Goal: Entertainment & Leisure: Browse casually

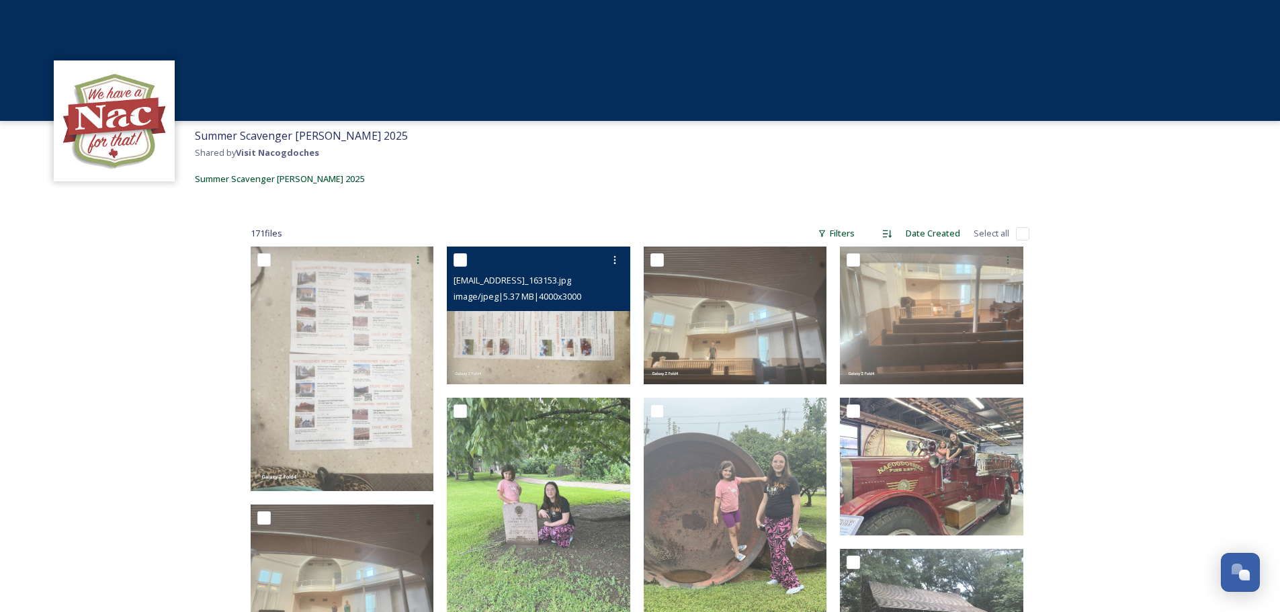
click at [491, 343] on img at bounding box center [538, 316] width 183 height 138
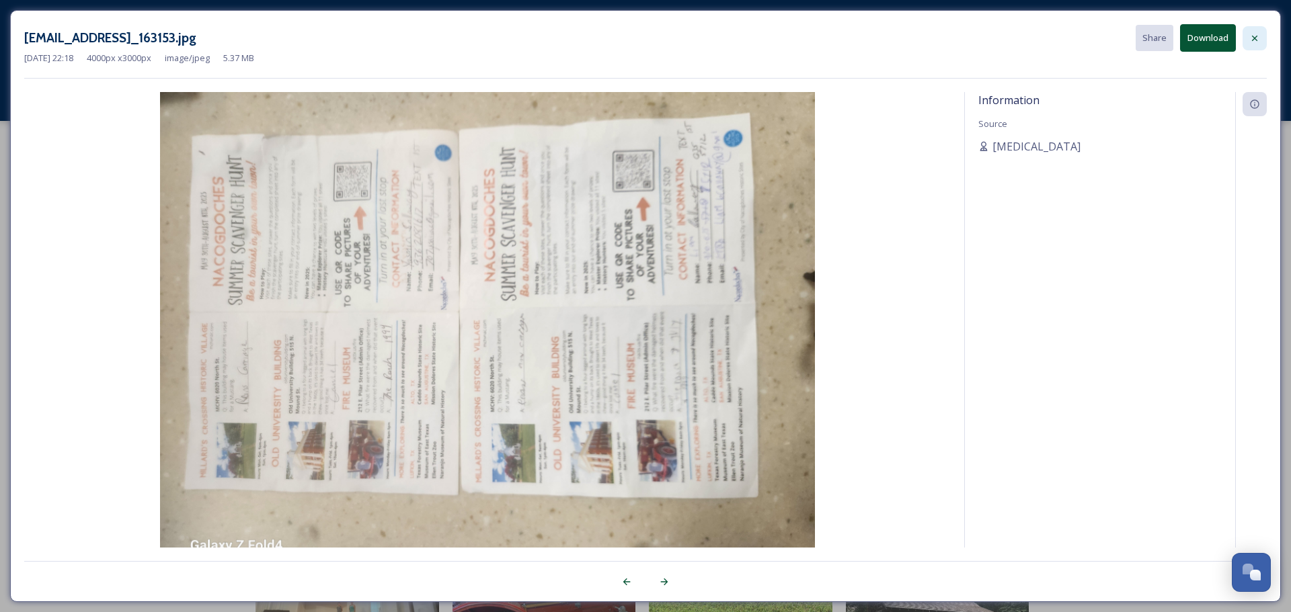
click at [1253, 38] on icon at bounding box center [1254, 38] width 11 height 11
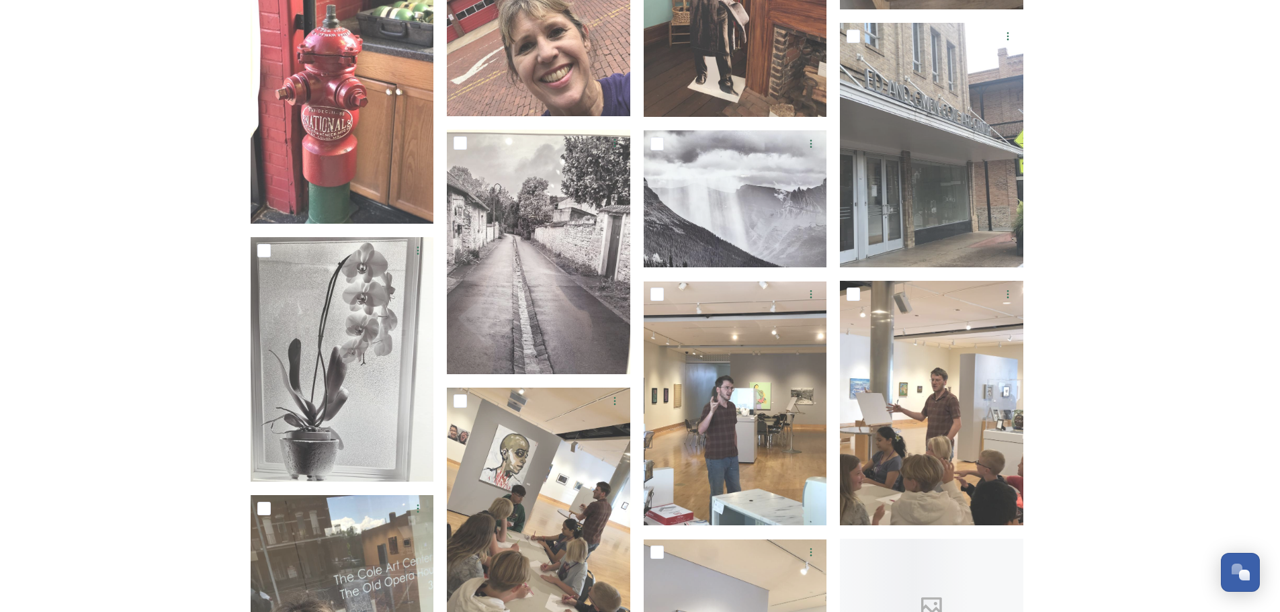
scroll to position [1815, 0]
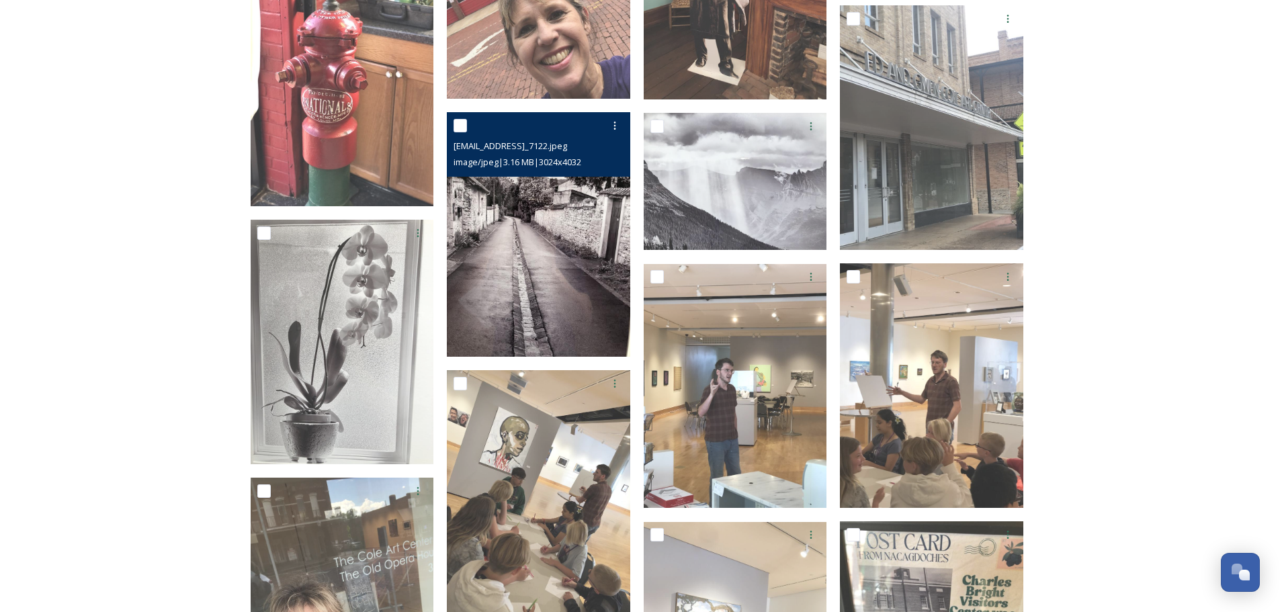
click at [578, 265] on img at bounding box center [538, 234] width 183 height 245
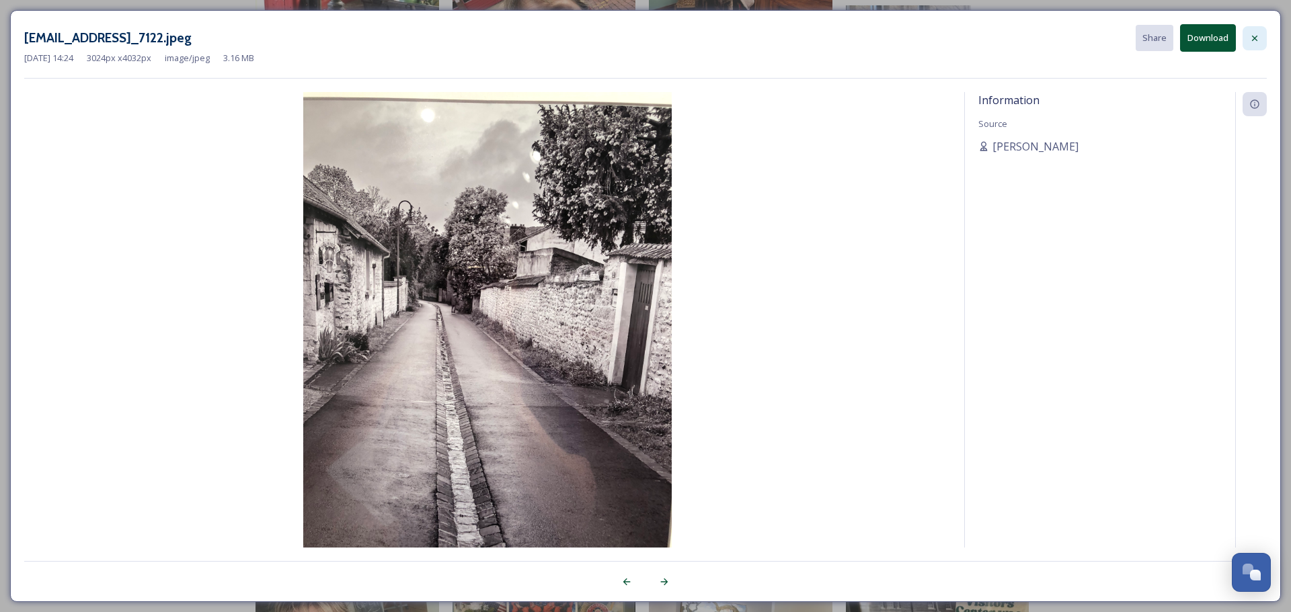
click at [1257, 44] on div at bounding box center [1254, 38] width 24 height 24
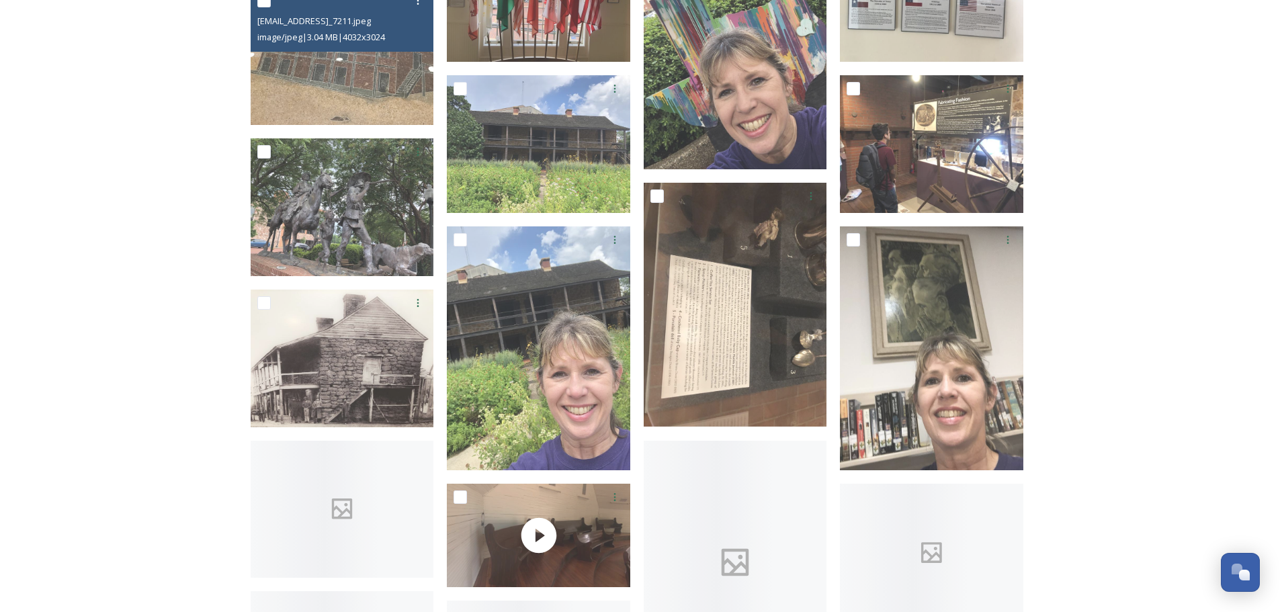
scroll to position [2823, 0]
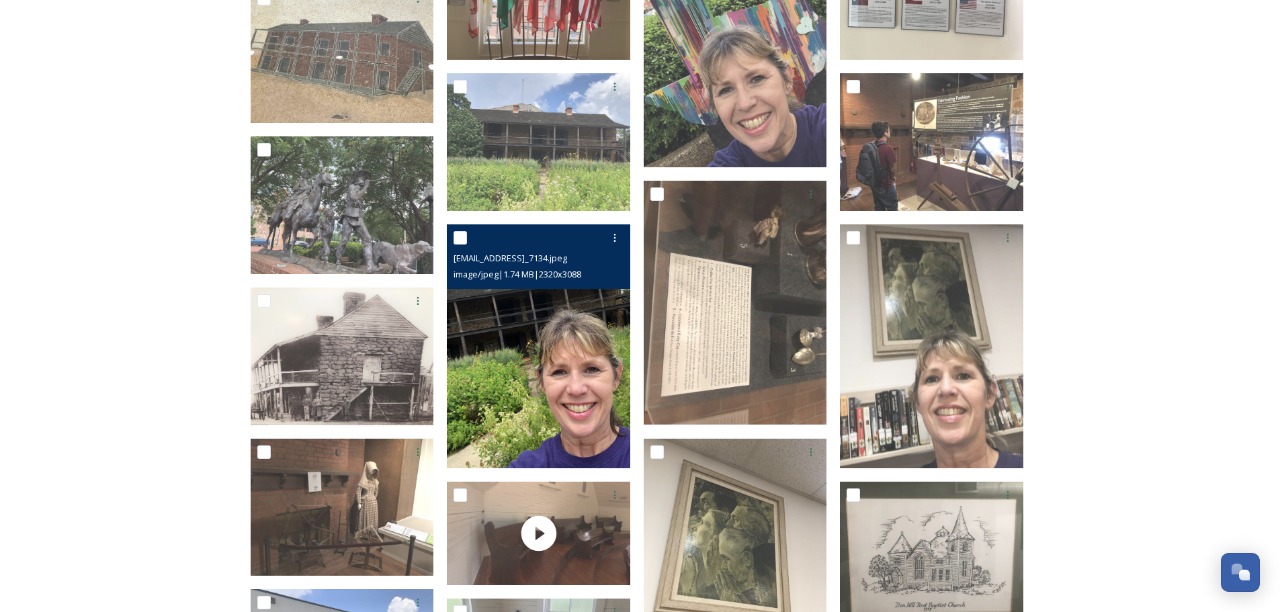
click at [608, 392] on img at bounding box center [538, 347] width 183 height 245
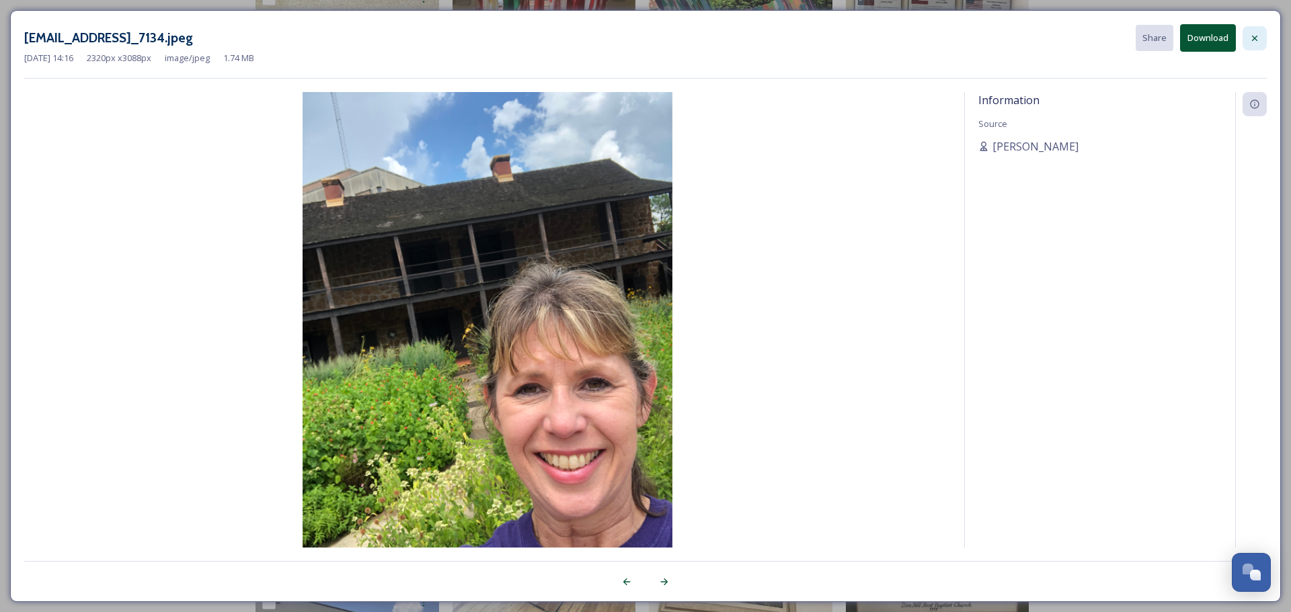
click at [1254, 40] on icon at bounding box center [1254, 38] width 11 height 11
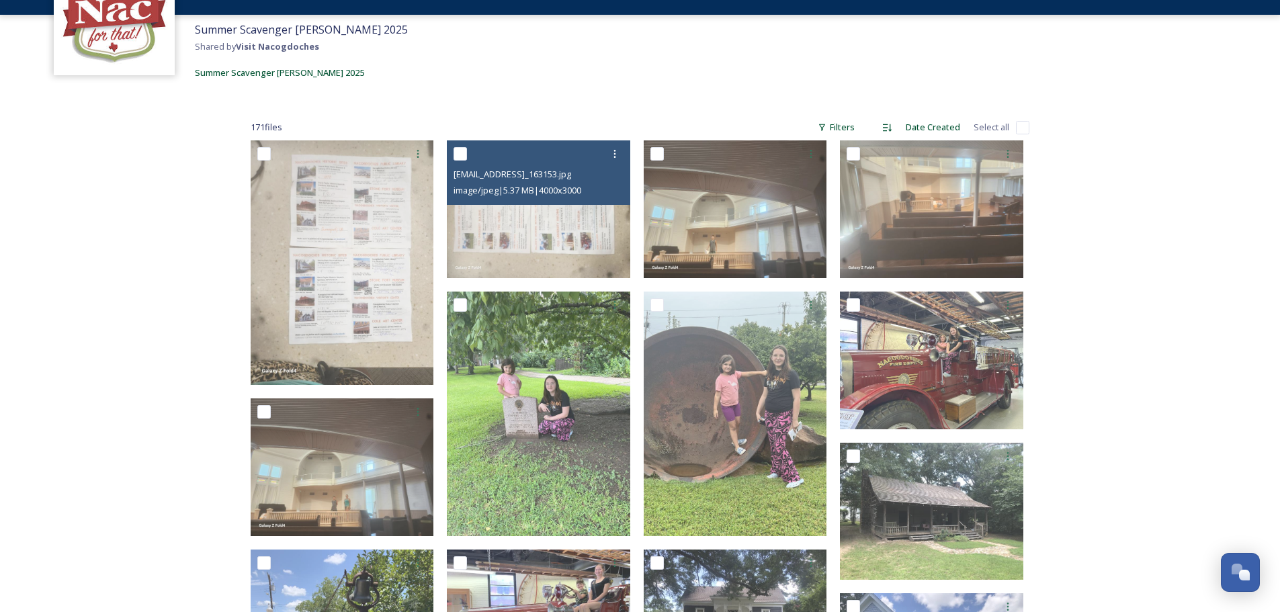
scroll to position [269, 0]
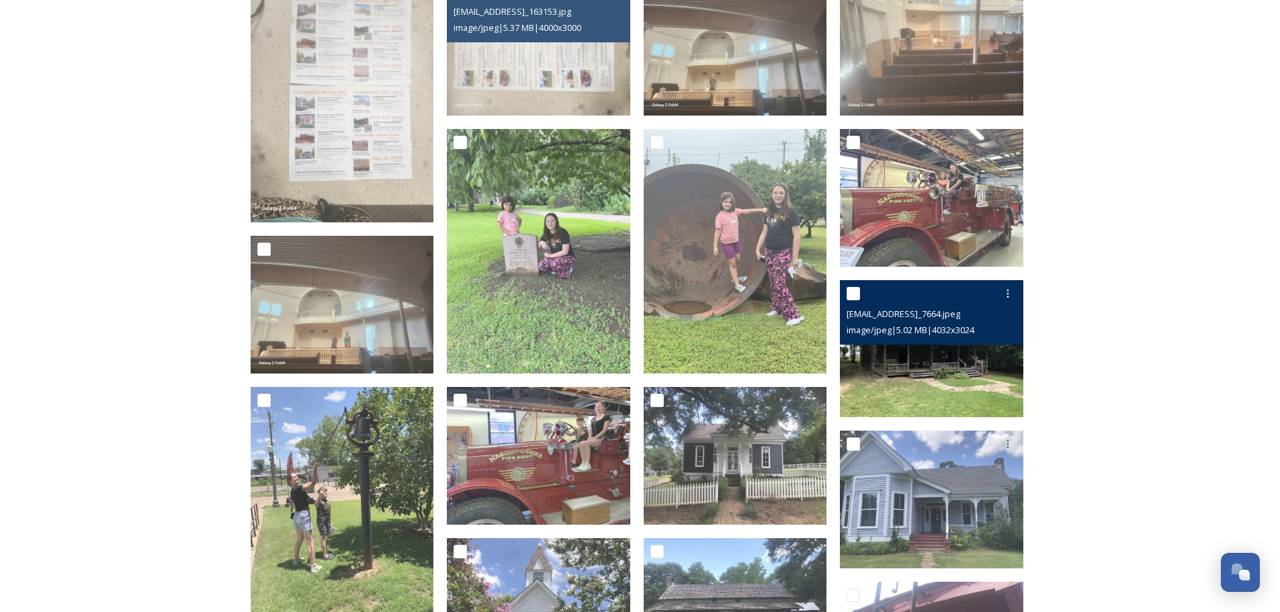
click at [939, 325] on span "image/jpeg | 5.02 MB | 4032 x 3024" at bounding box center [911, 330] width 128 height 12
click at [950, 365] on img at bounding box center [931, 349] width 183 height 138
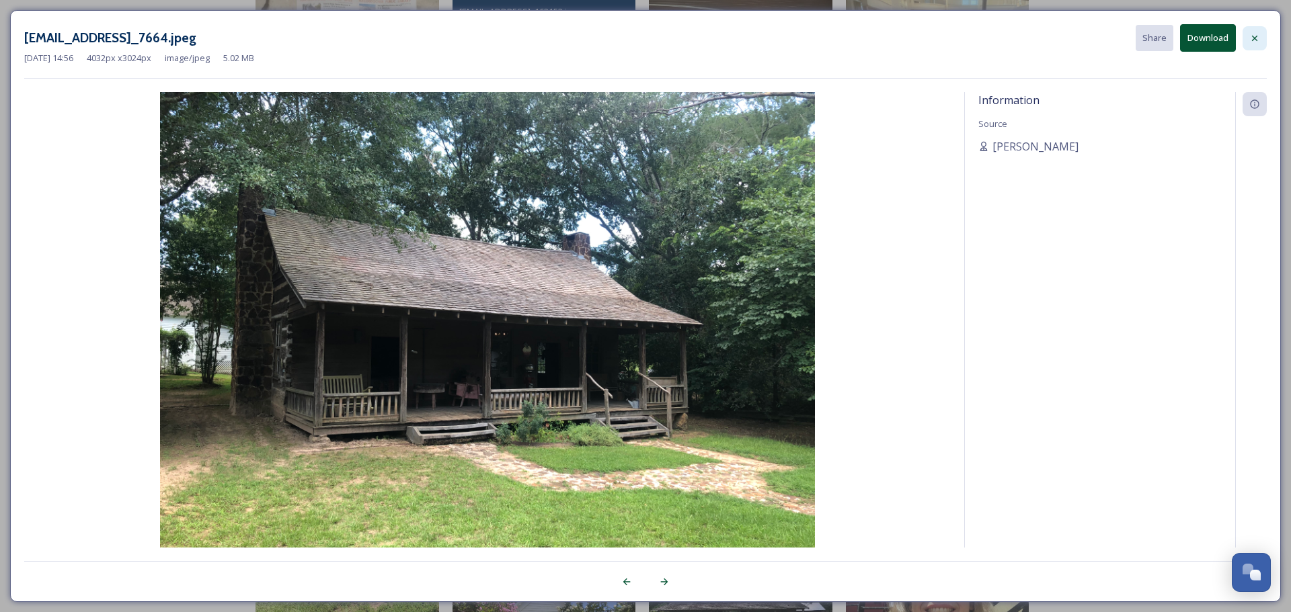
click at [1253, 36] on icon at bounding box center [1254, 38] width 11 height 11
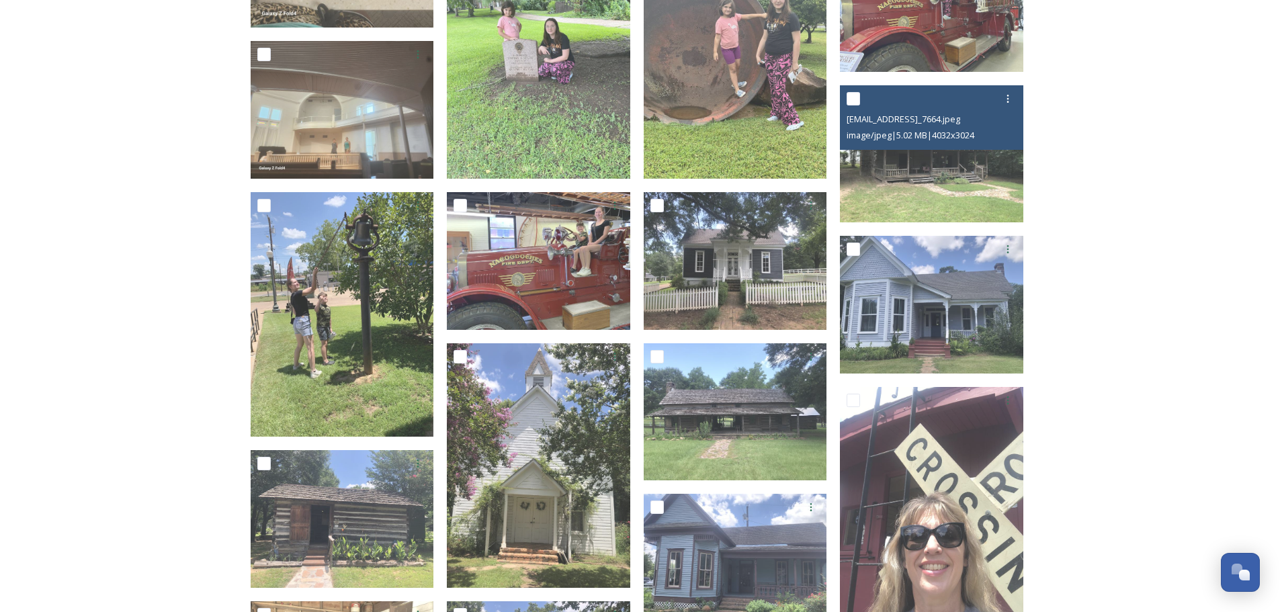
scroll to position [471, 0]
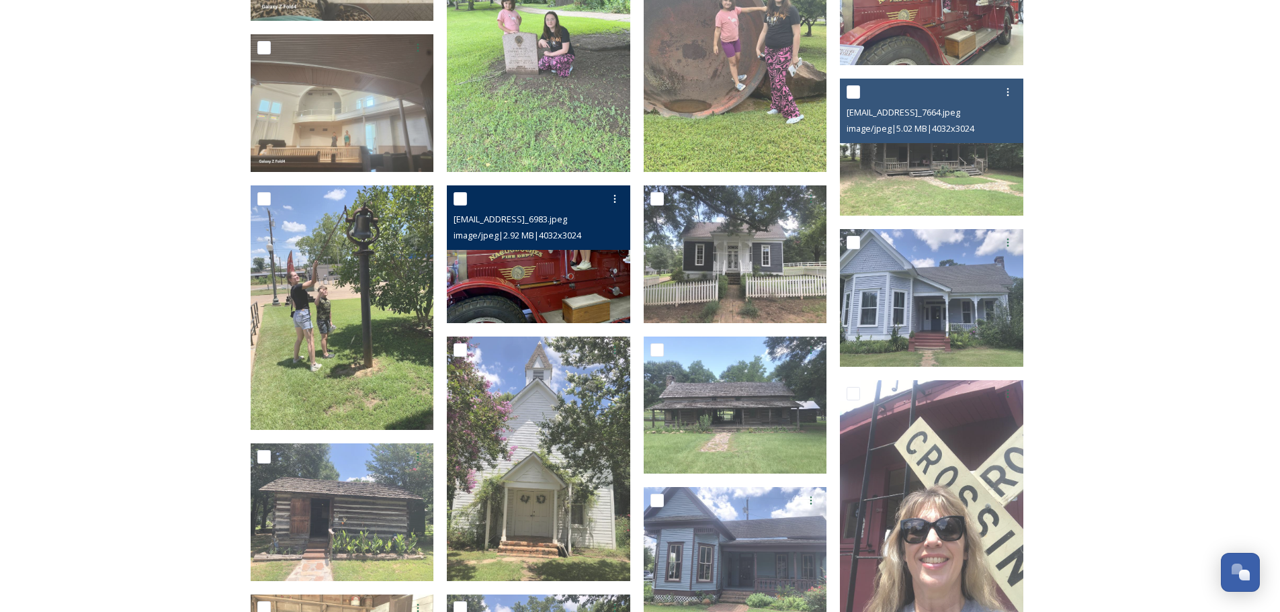
click at [567, 254] on img at bounding box center [538, 255] width 183 height 138
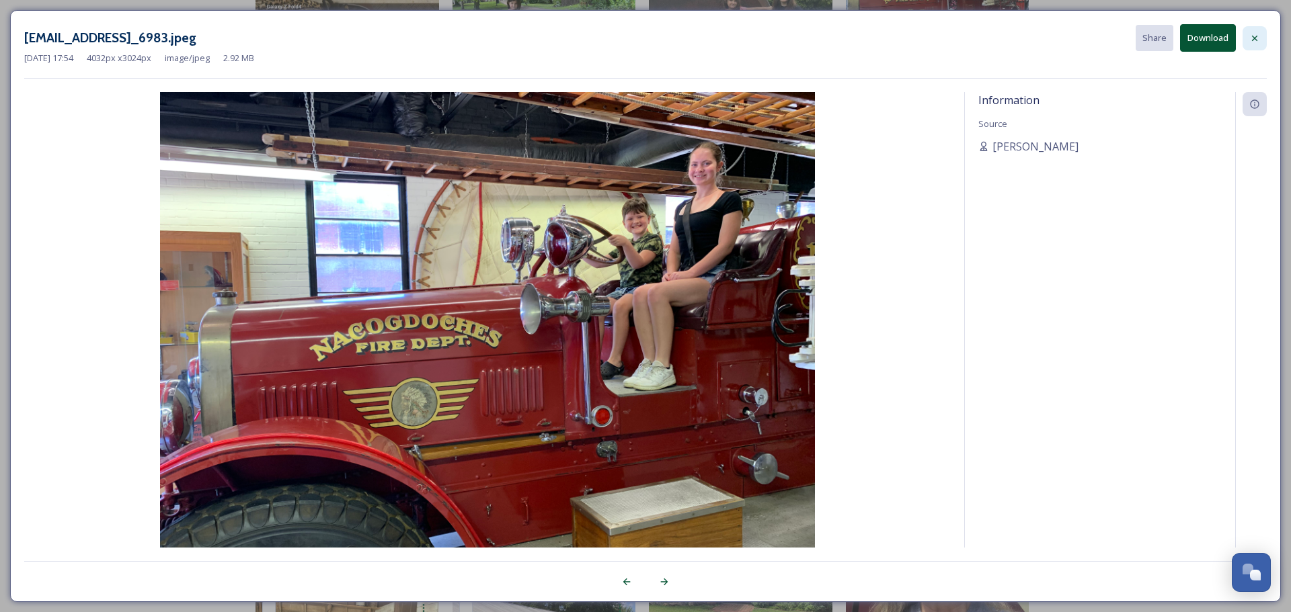
click at [1254, 38] on icon at bounding box center [1254, 37] width 5 height 5
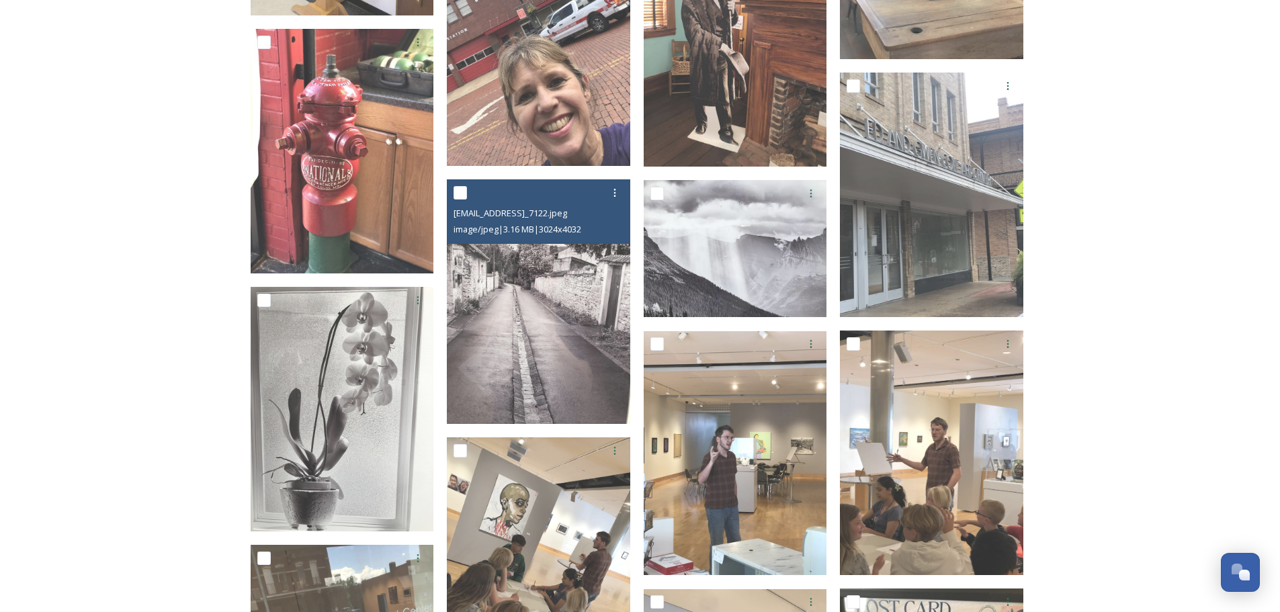
scroll to position [1882, 0]
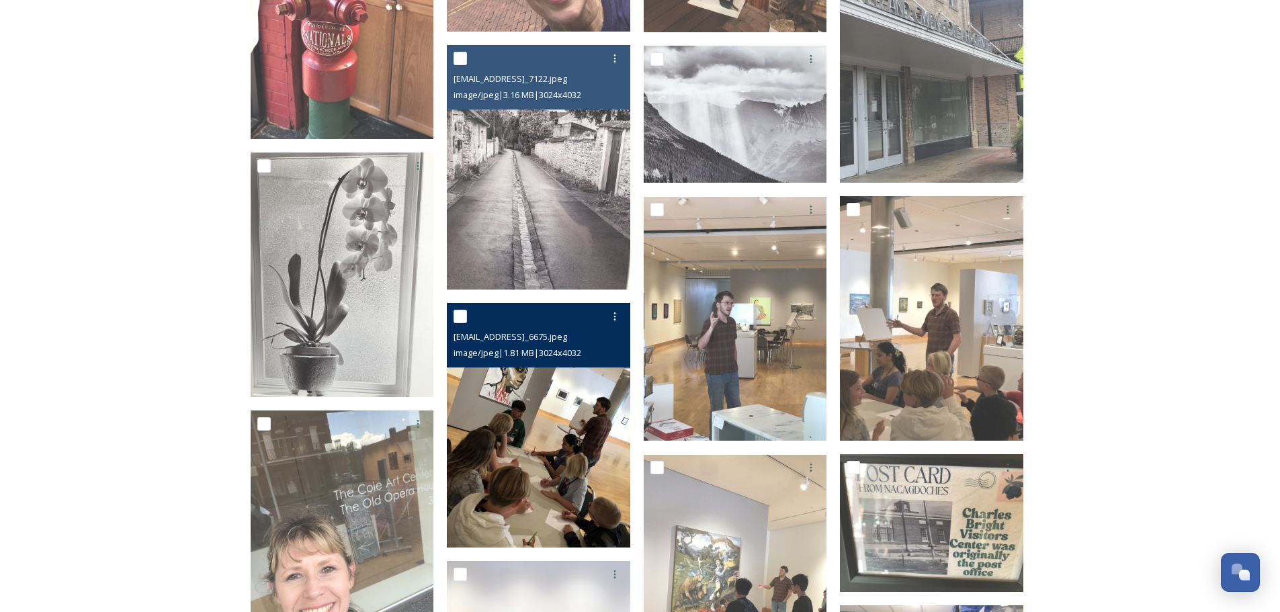
click at [572, 431] on img at bounding box center [538, 425] width 183 height 245
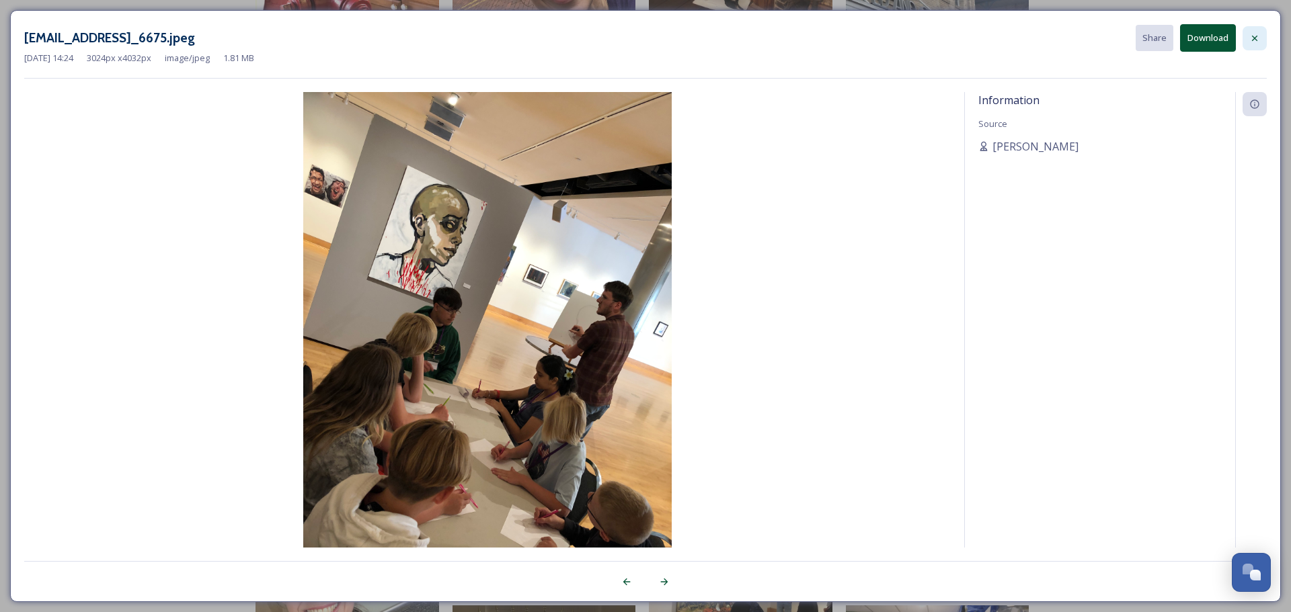
click at [1251, 34] on icon at bounding box center [1254, 38] width 11 height 11
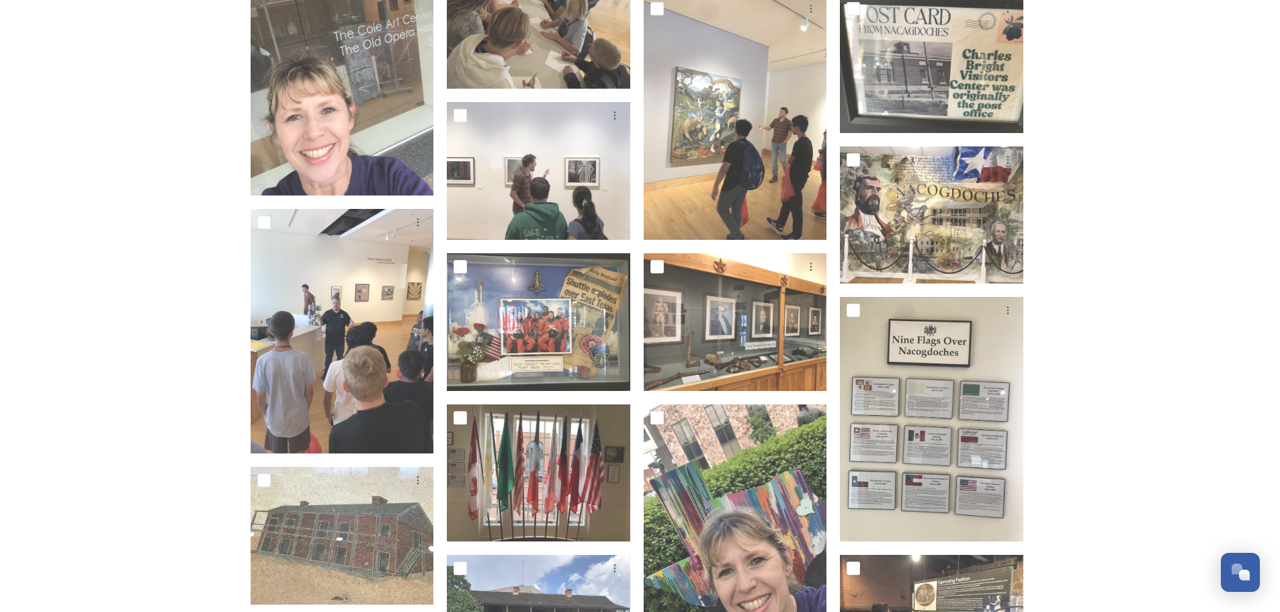
scroll to position [2353, 0]
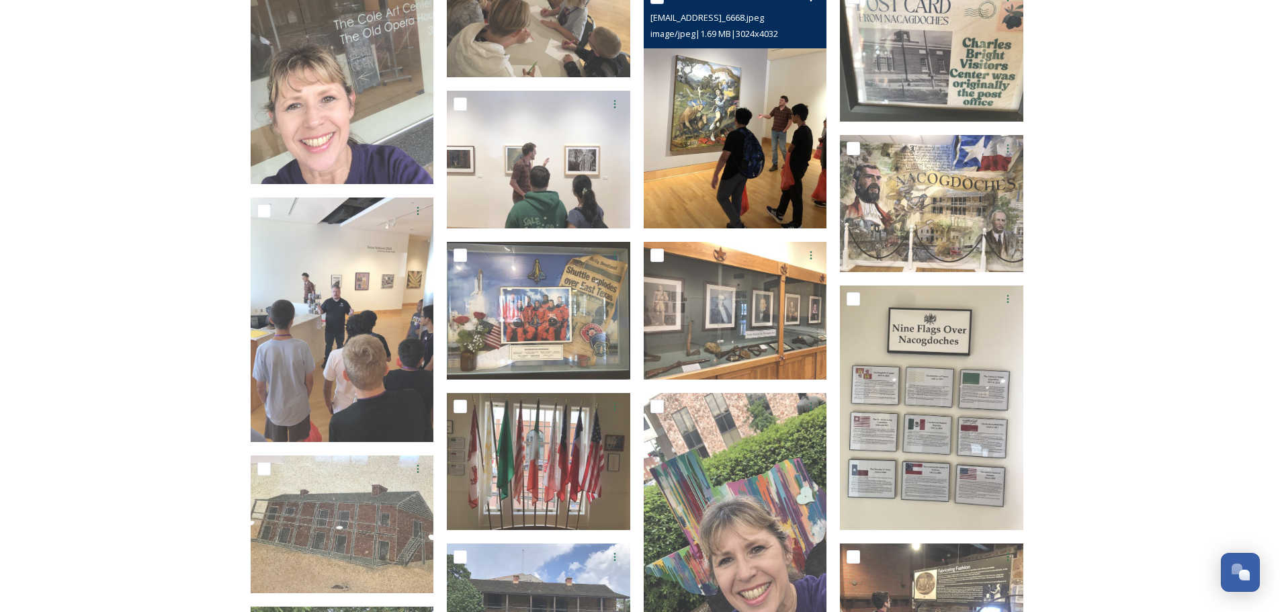
click at [704, 141] on img at bounding box center [735, 107] width 183 height 245
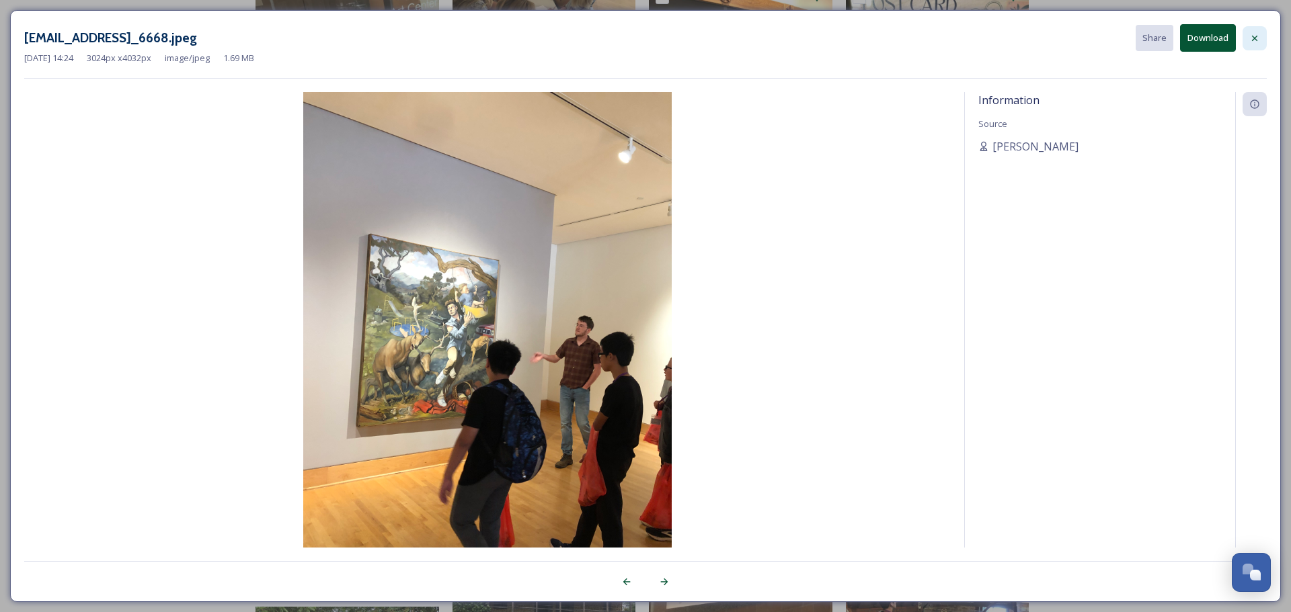
click at [1248, 34] on div at bounding box center [1254, 38] width 24 height 24
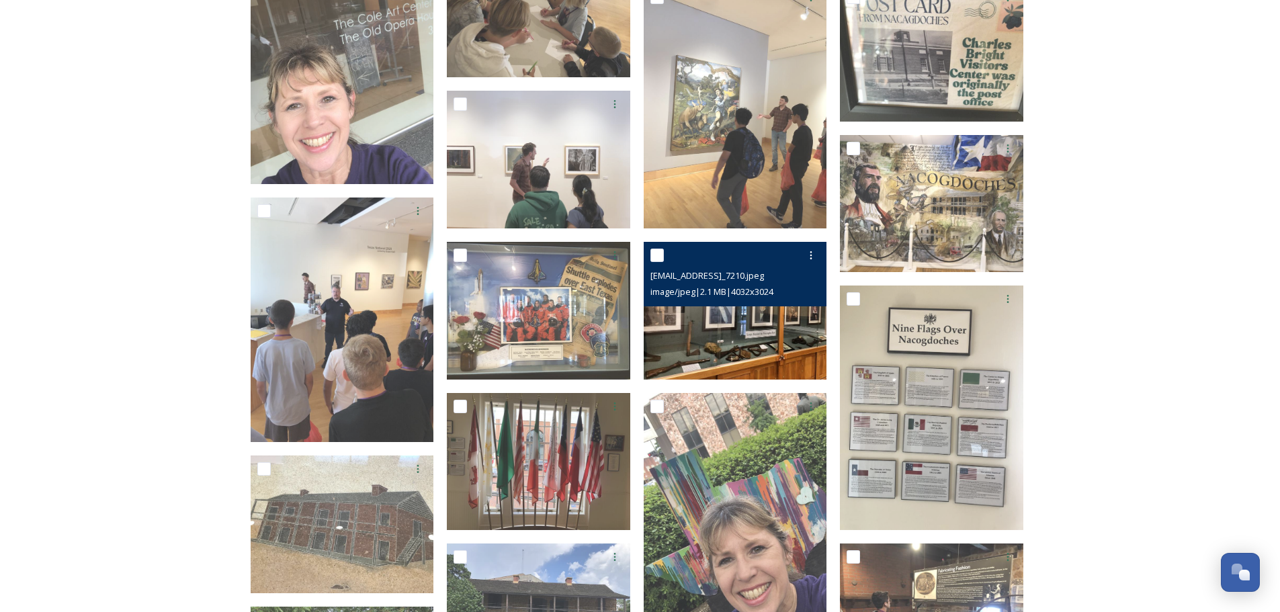
click at [724, 332] on img at bounding box center [735, 311] width 183 height 138
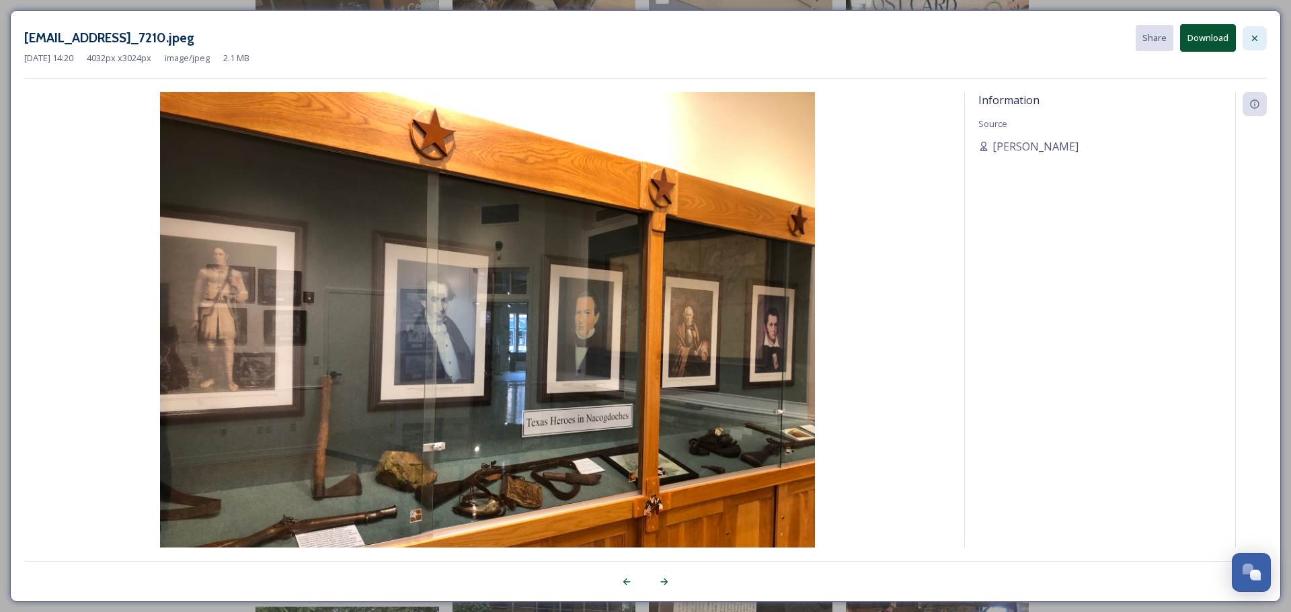
click at [1259, 40] on icon at bounding box center [1254, 38] width 11 height 11
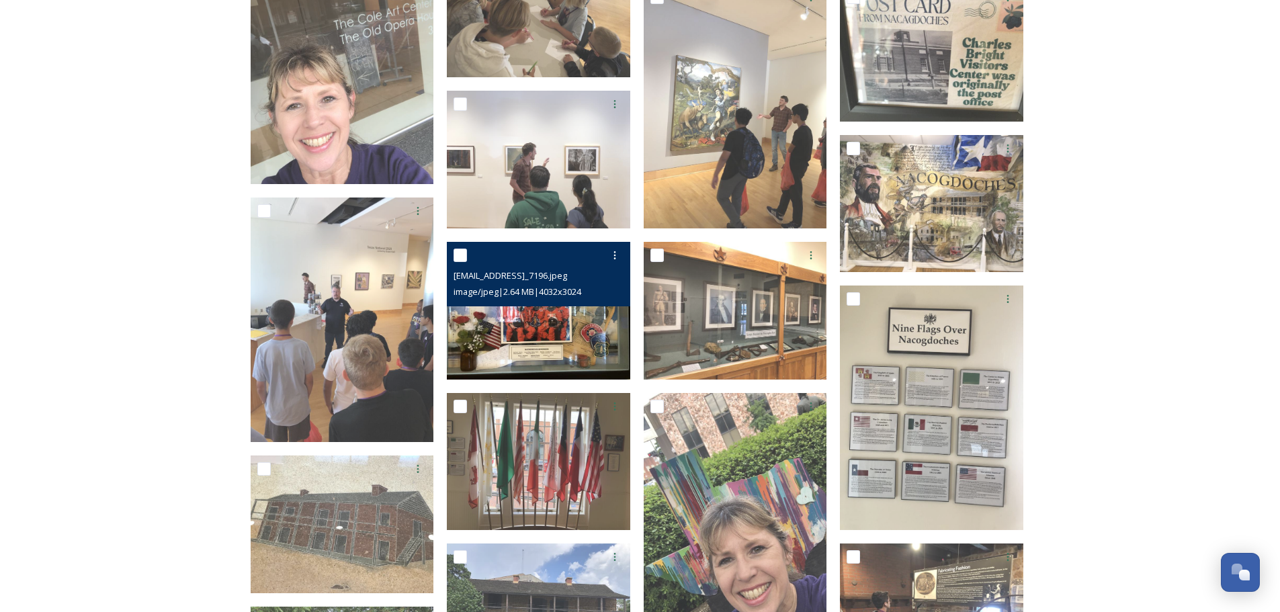
click at [552, 329] on img at bounding box center [538, 311] width 183 height 138
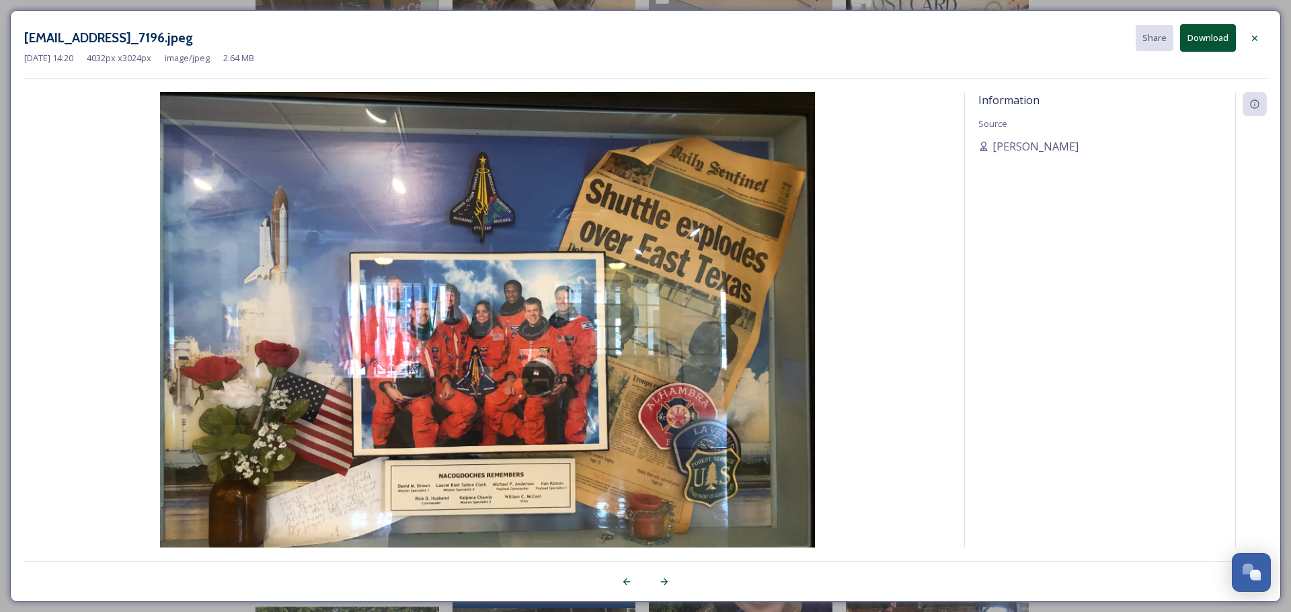
drag, startPoint x: 1256, startPoint y: 38, endPoint x: 1243, endPoint y: 39, distance: 12.2
click at [1254, 38] on icon at bounding box center [1254, 38] width 11 height 11
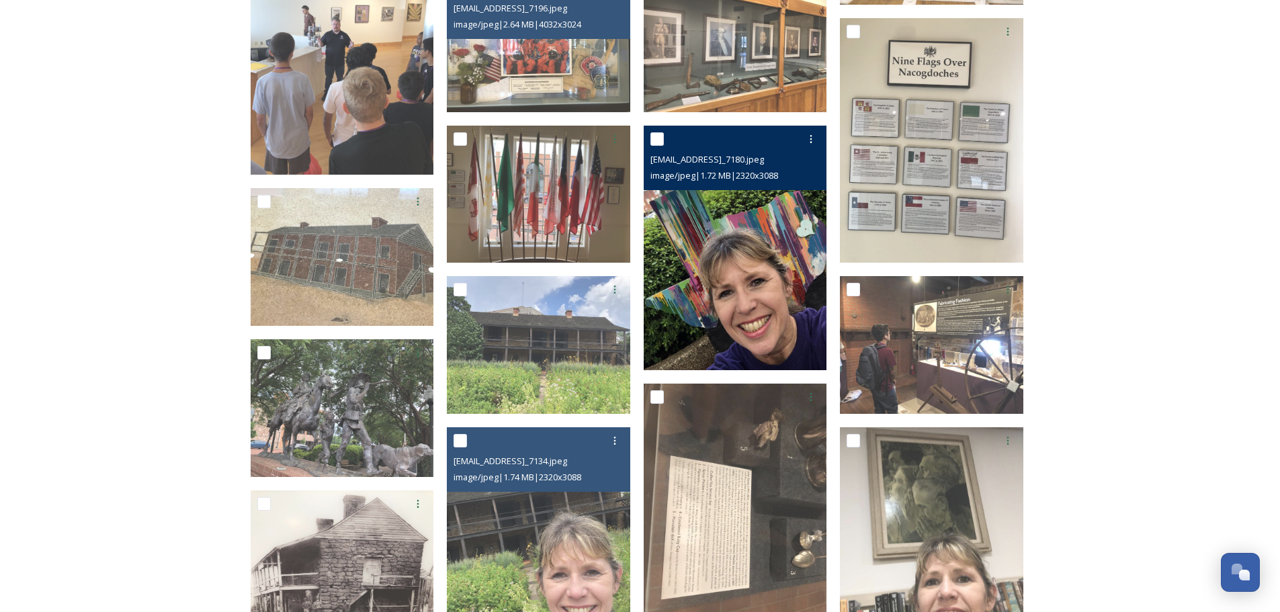
scroll to position [2756, 0]
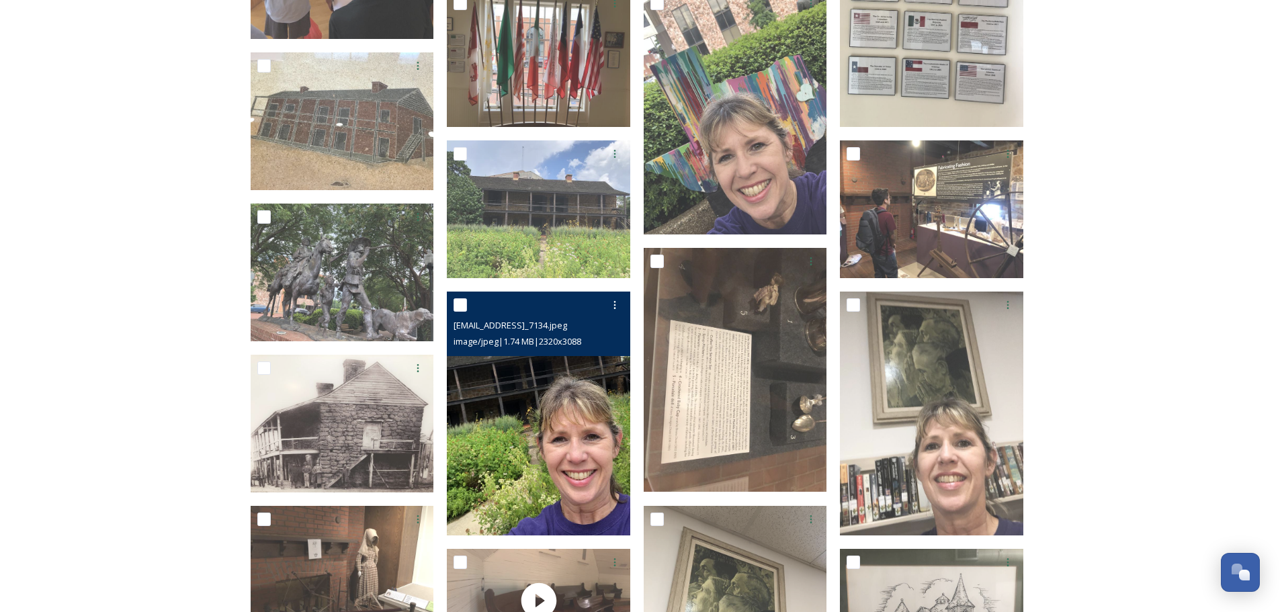
click at [486, 440] on img at bounding box center [538, 414] width 183 height 245
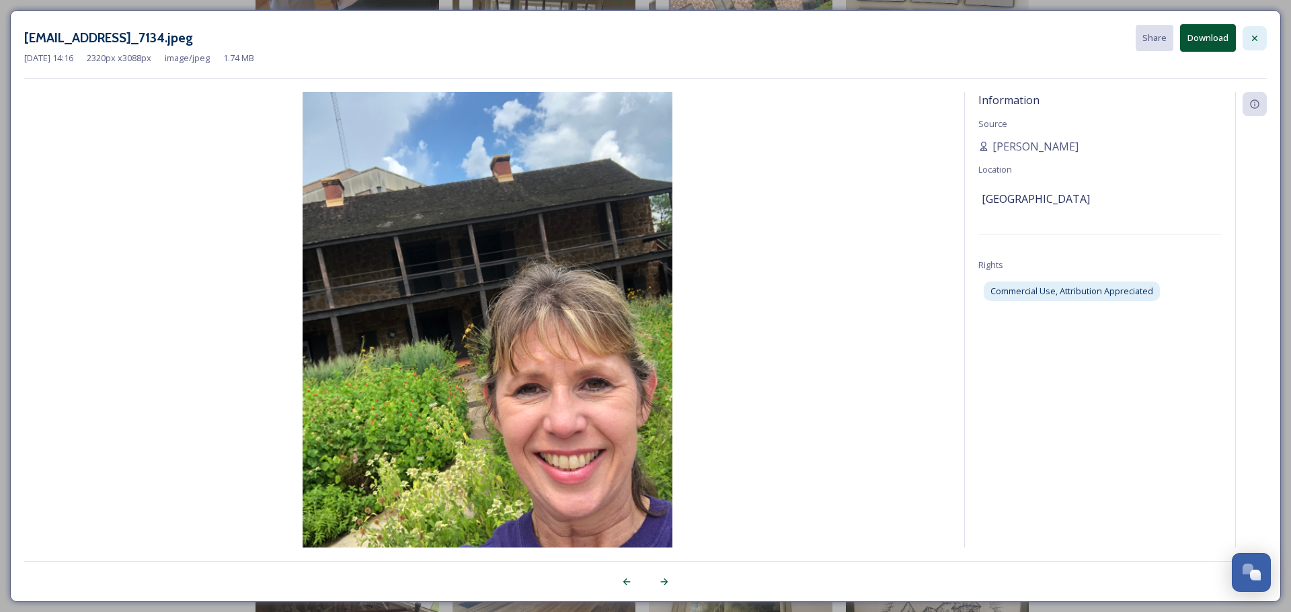
click at [1255, 38] on icon at bounding box center [1254, 37] width 5 height 5
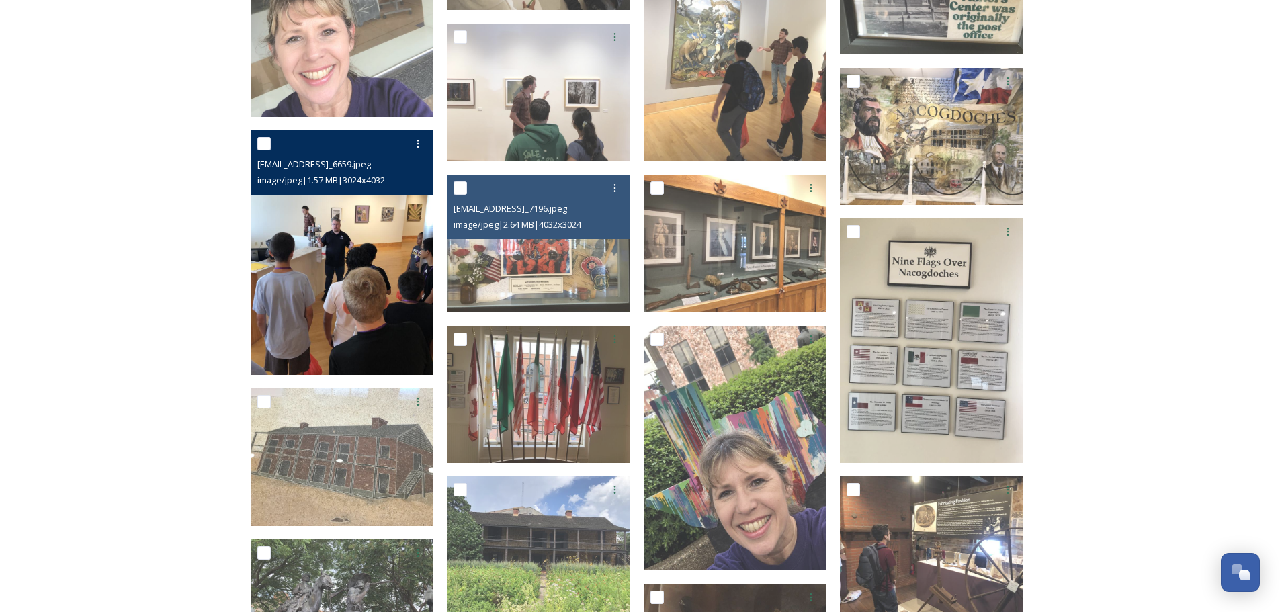
scroll to position [2285, 0]
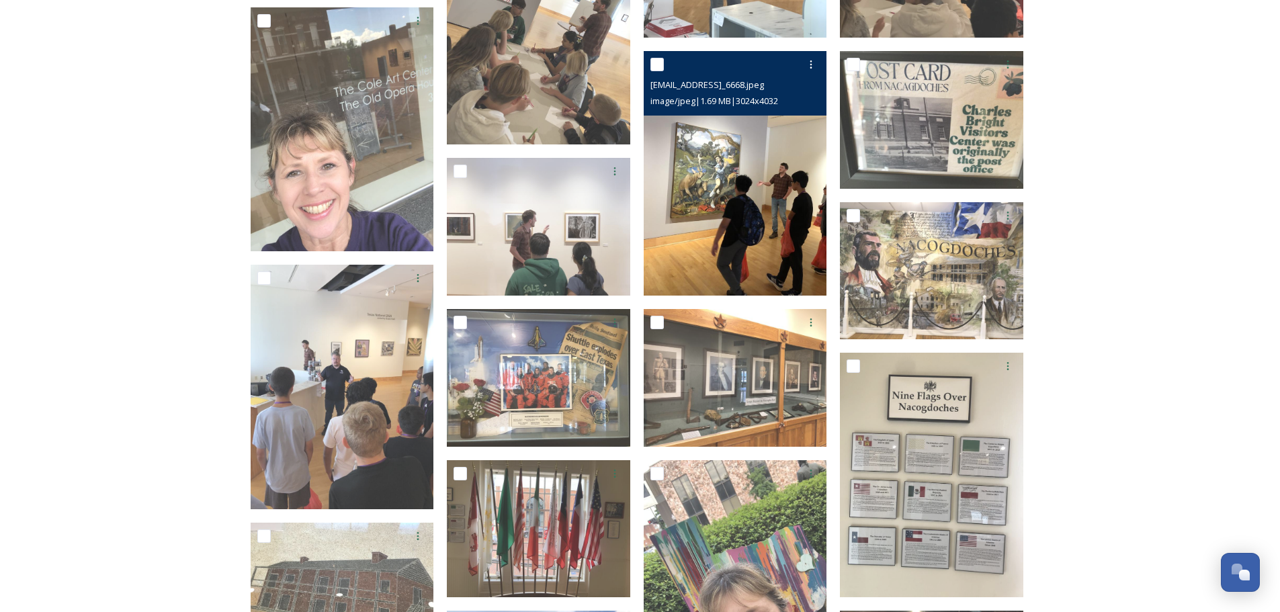
click at [761, 194] on img at bounding box center [735, 174] width 183 height 245
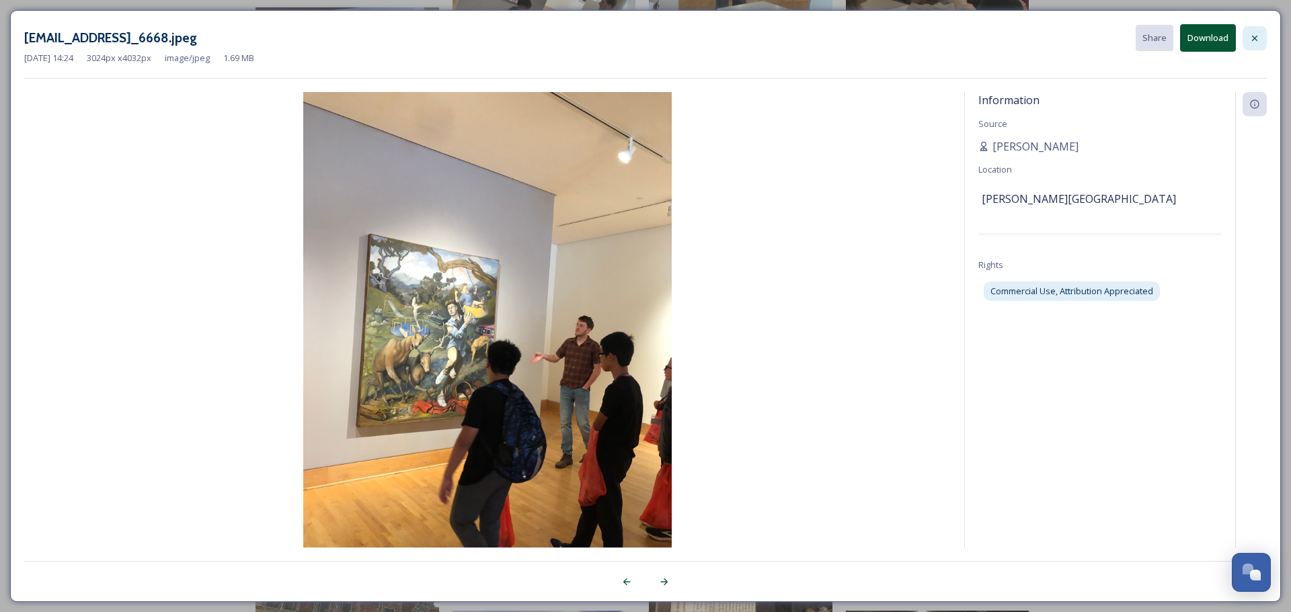
click at [1264, 37] on div at bounding box center [1254, 38] width 24 height 24
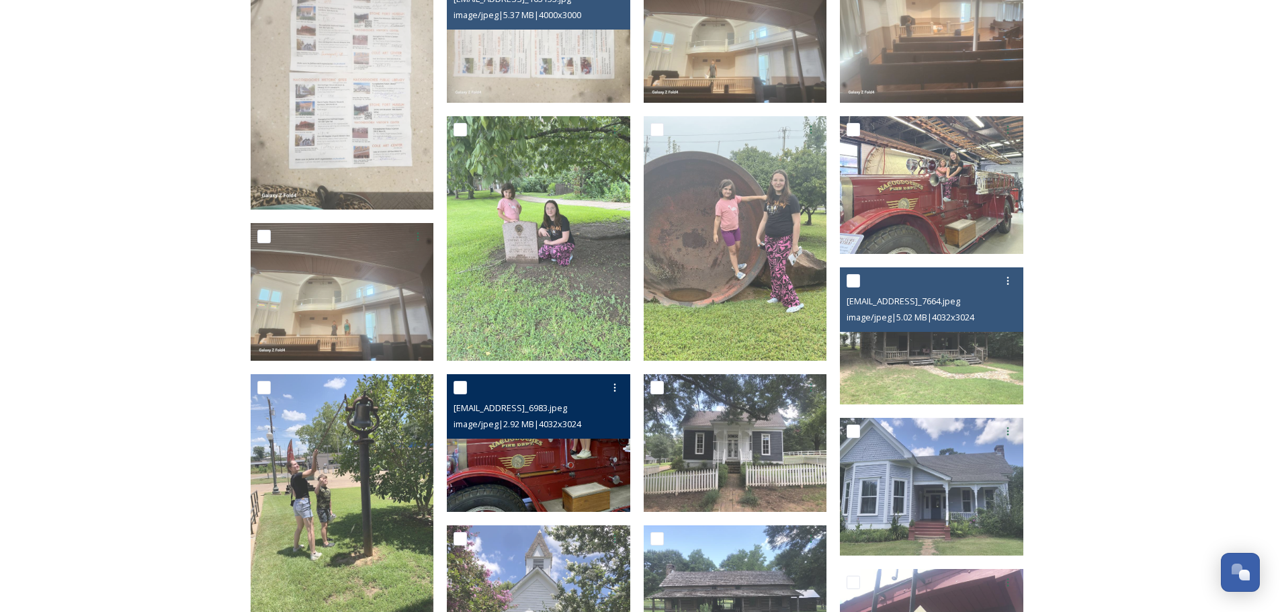
scroll to position [269, 0]
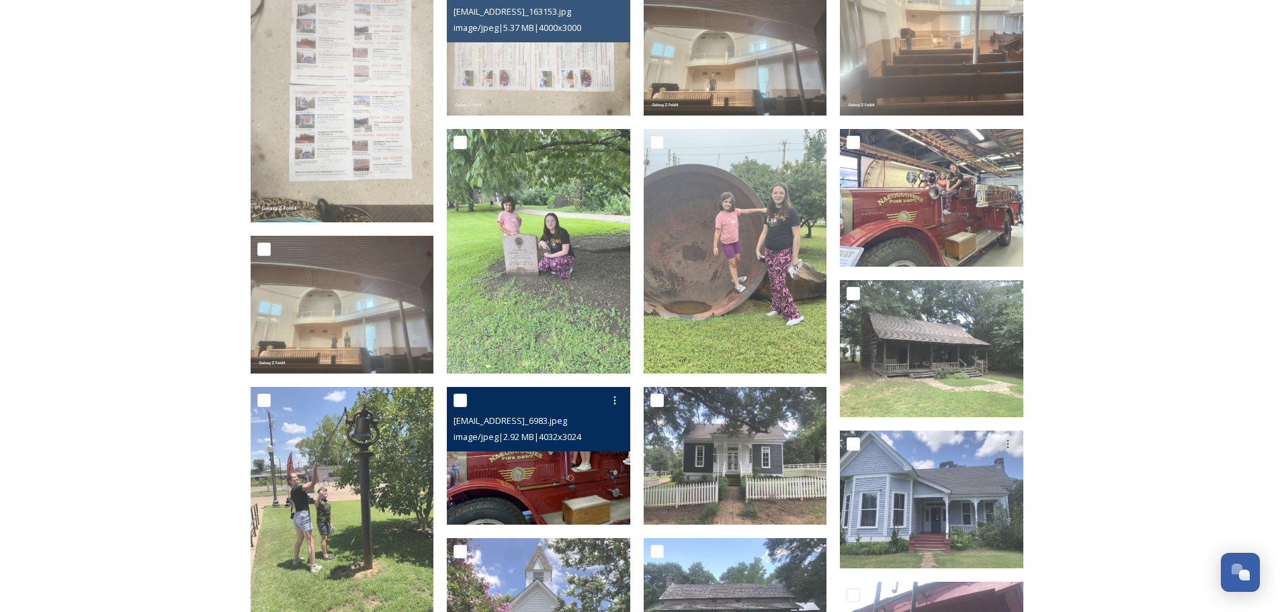
click at [593, 461] on img at bounding box center [538, 456] width 183 height 138
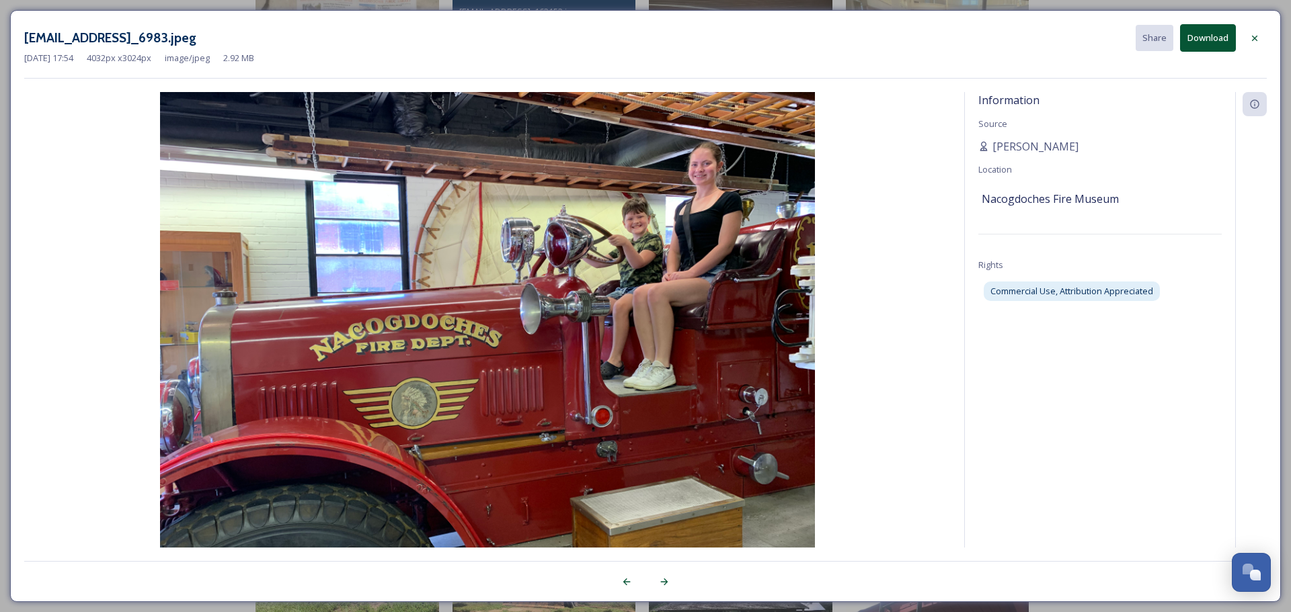
click at [1247, 37] on div at bounding box center [1254, 38] width 24 height 24
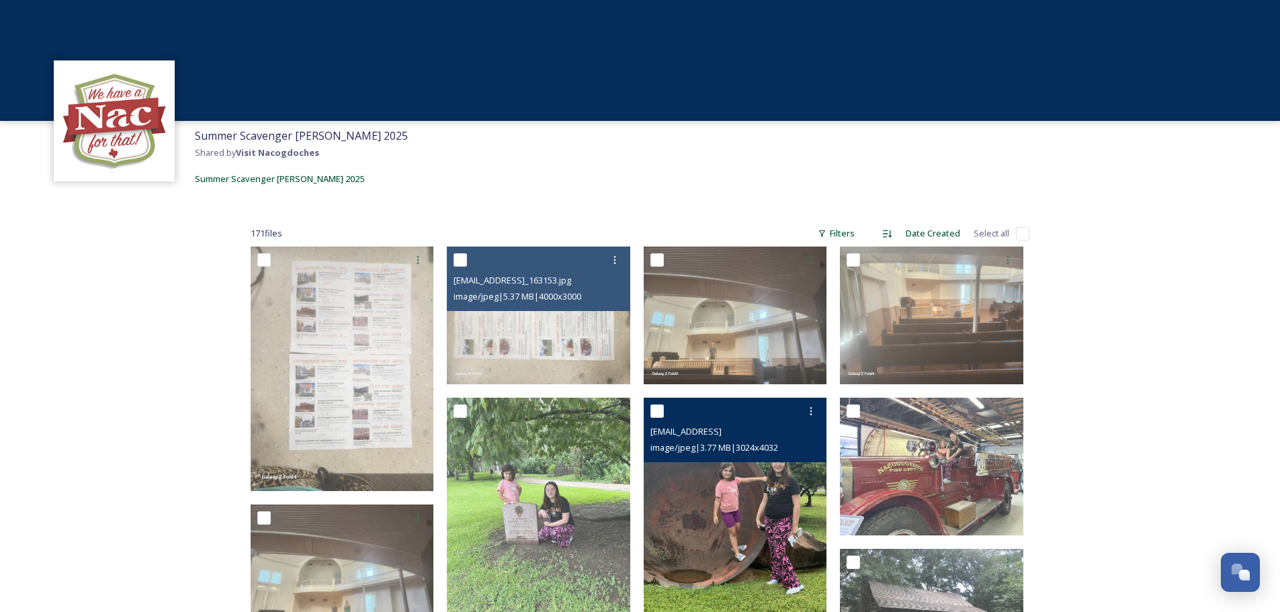
click at [749, 500] on img at bounding box center [735, 520] width 183 height 245
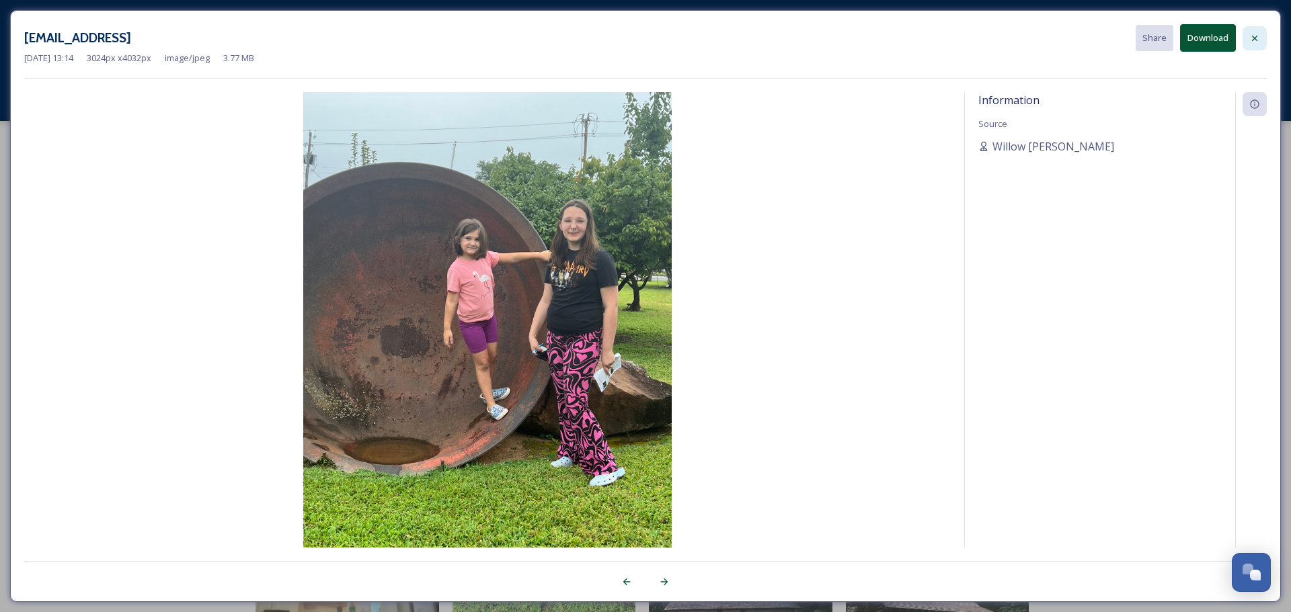
click at [1258, 37] on icon at bounding box center [1254, 38] width 11 height 11
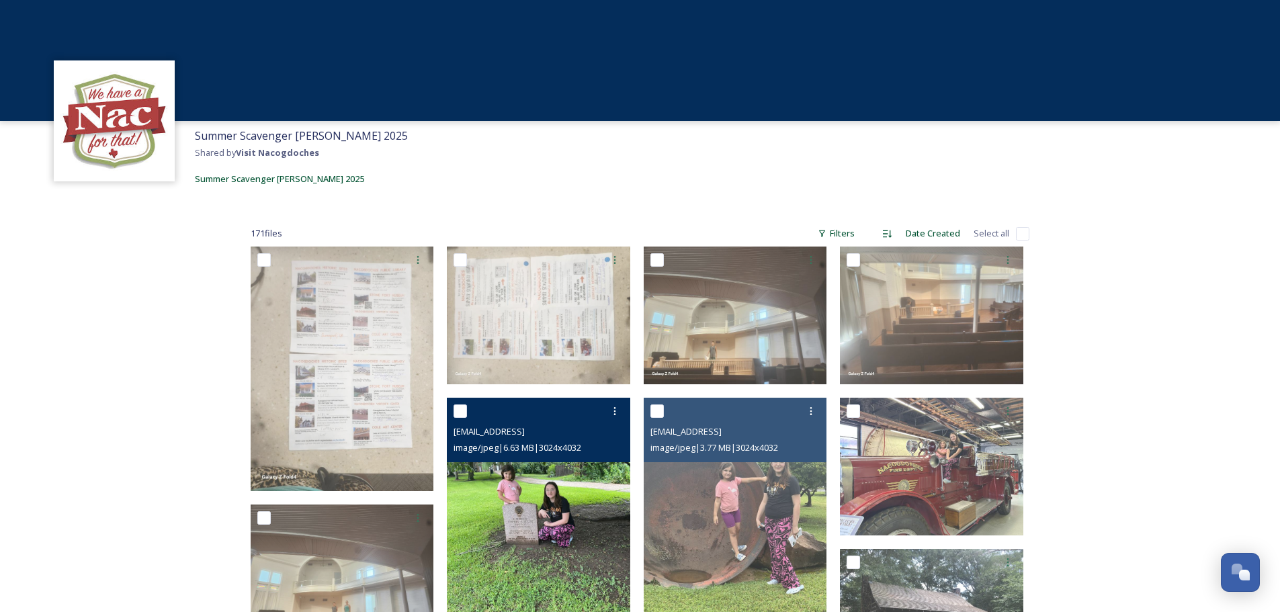
click at [555, 483] on img at bounding box center [538, 520] width 183 height 245
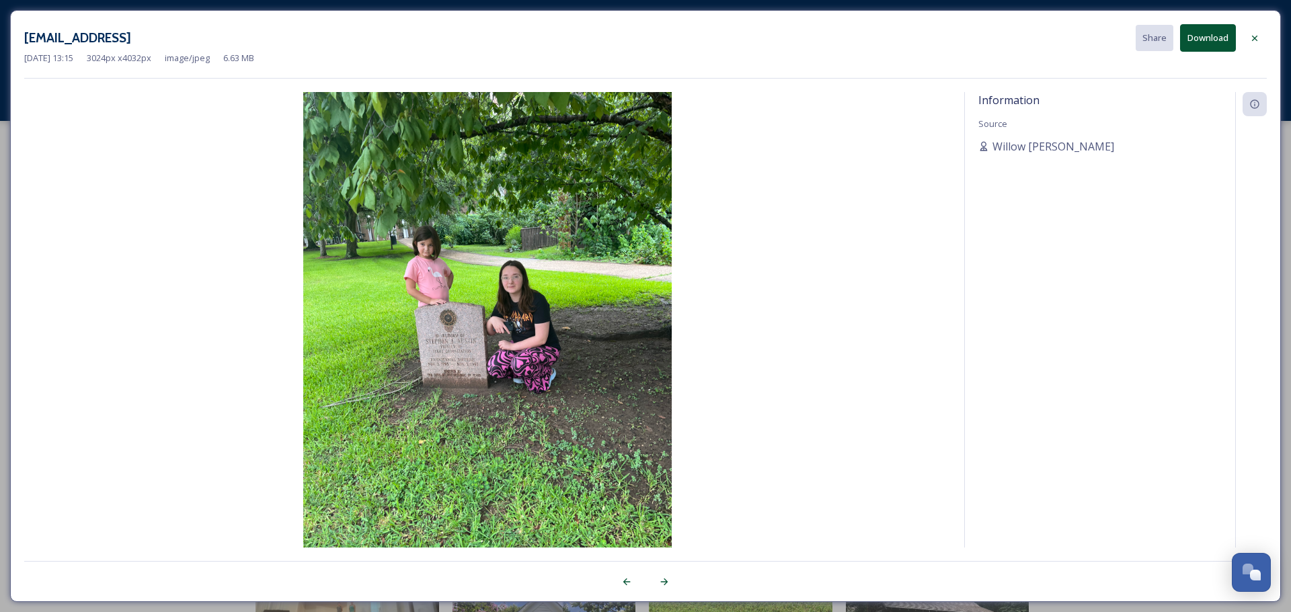
drag, startPoint x: 1258, startPoint y: 39, endPoint x: 1209, endPoint y: 61, distance: 53.8
click at [1257, 38] on icon at bounding box center [1254, 38] width 11 height 11
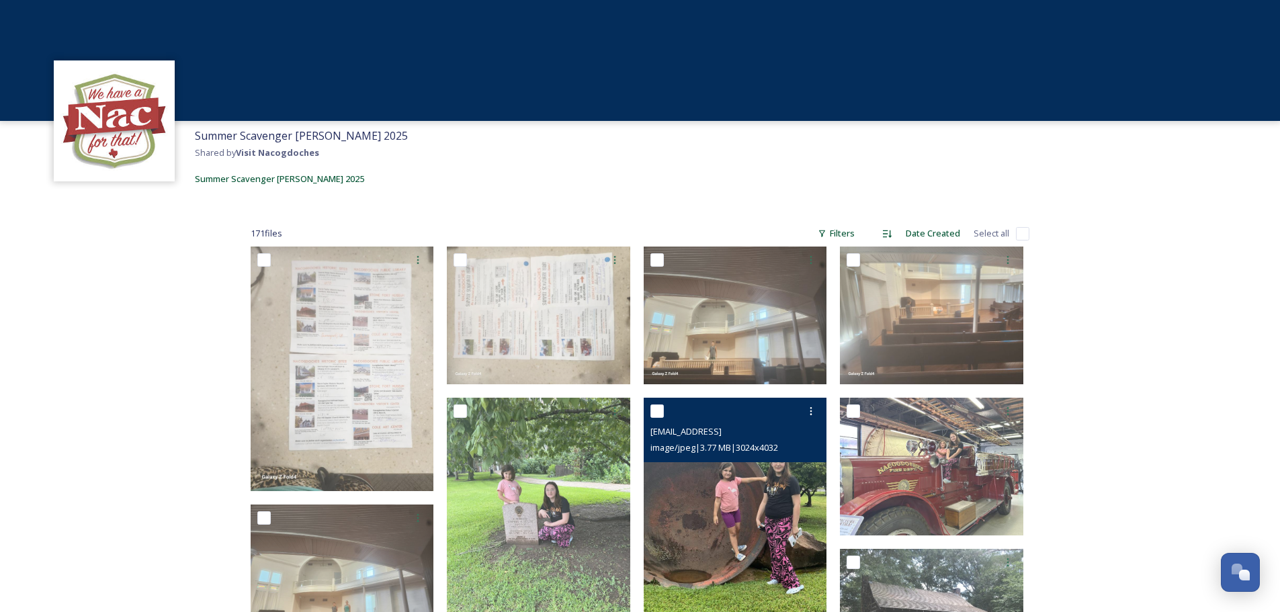
click at [673, 484] on img at bounding box center [735, 520] width 183 height 245
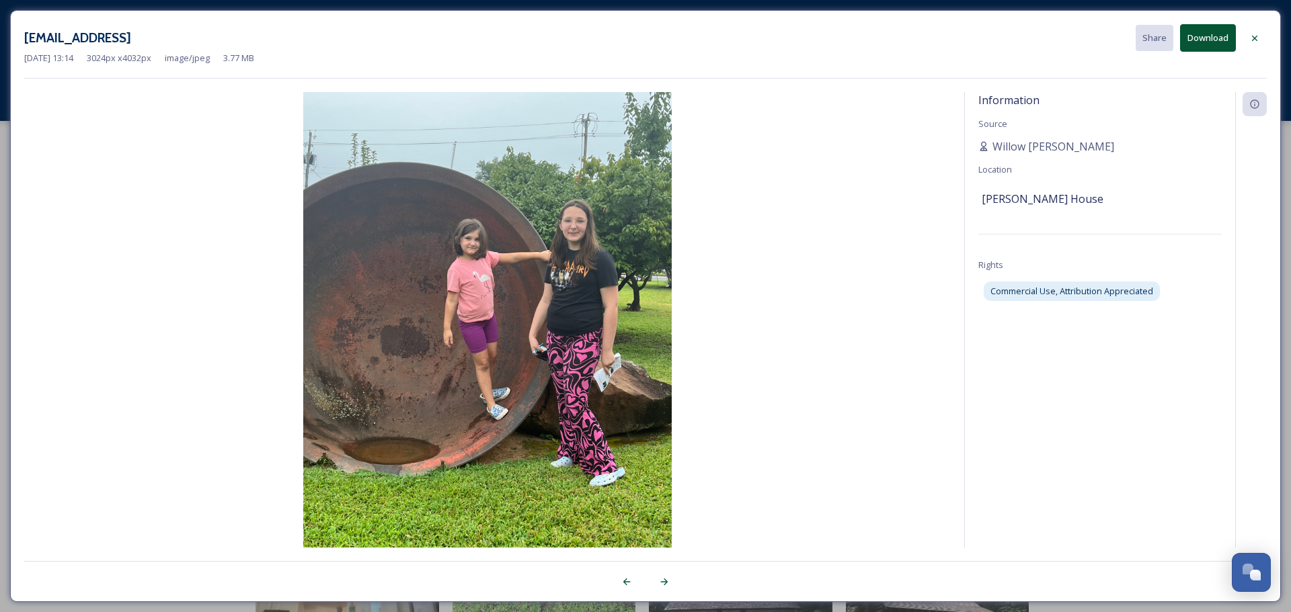
click at [1254, 42] on icon at bounding box center [1254, 38] width 11 height 11
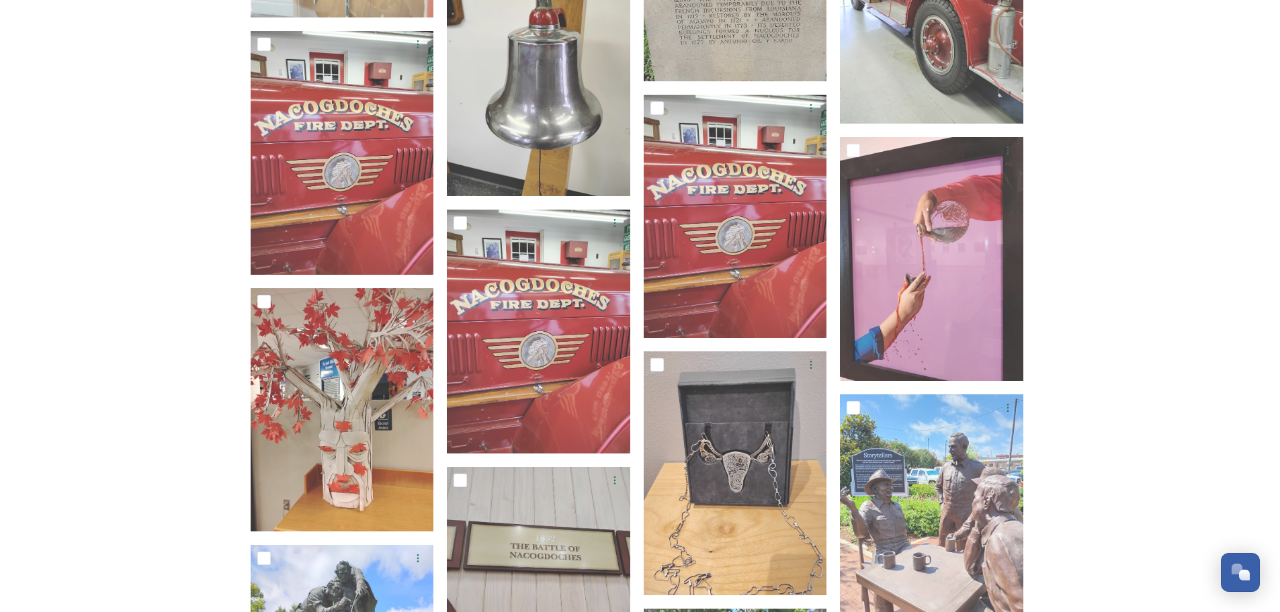
scroll to position [6453, 0]
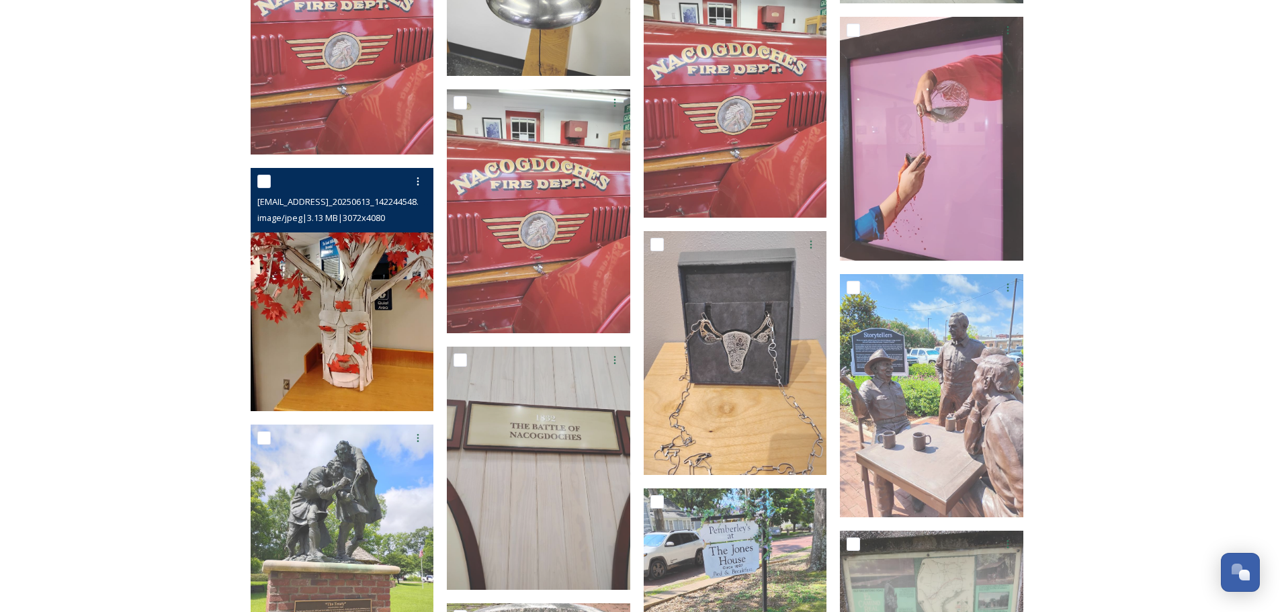
click at [327, 254] on img at bounding box center [342, 290] width 183 height 244
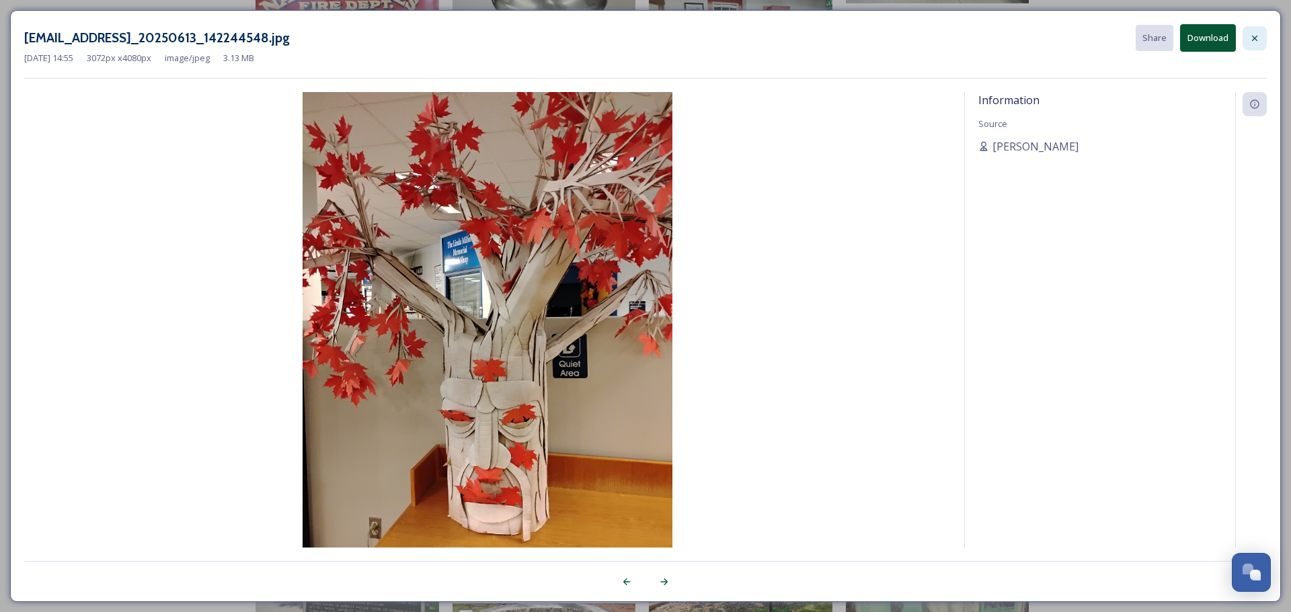
click at [1262, 35] on div at bounding box center [1254, 38] width 24 height 24
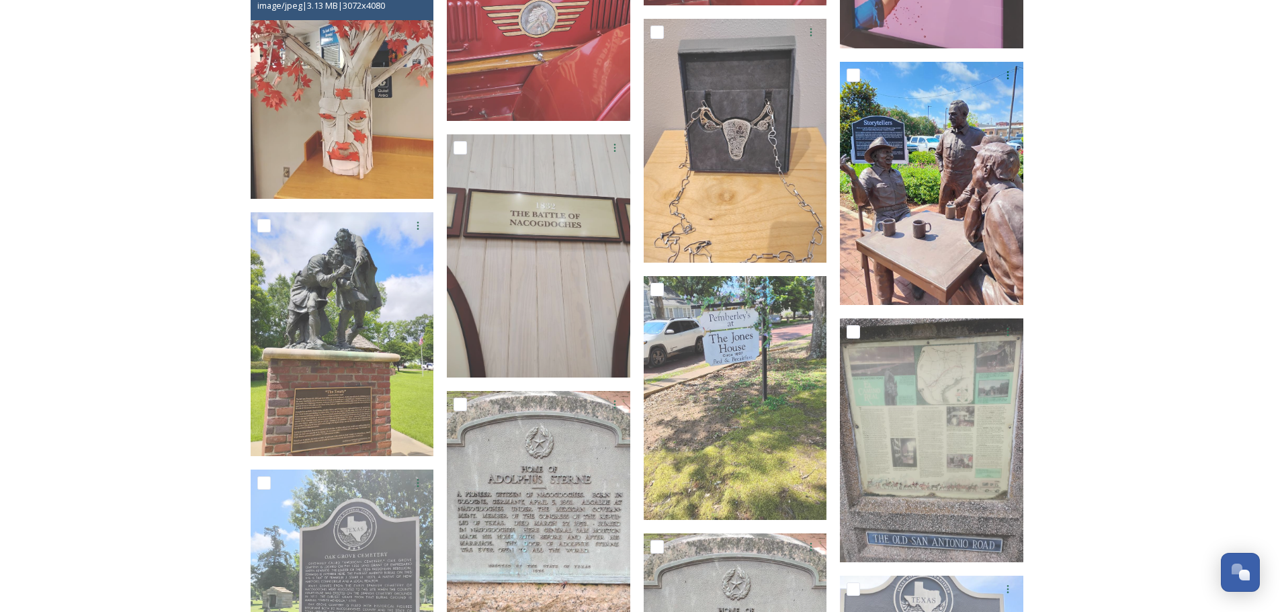
scroll to position [6520, 0]
